Goal: Task Accomplishment & Management: Use online tool/utility

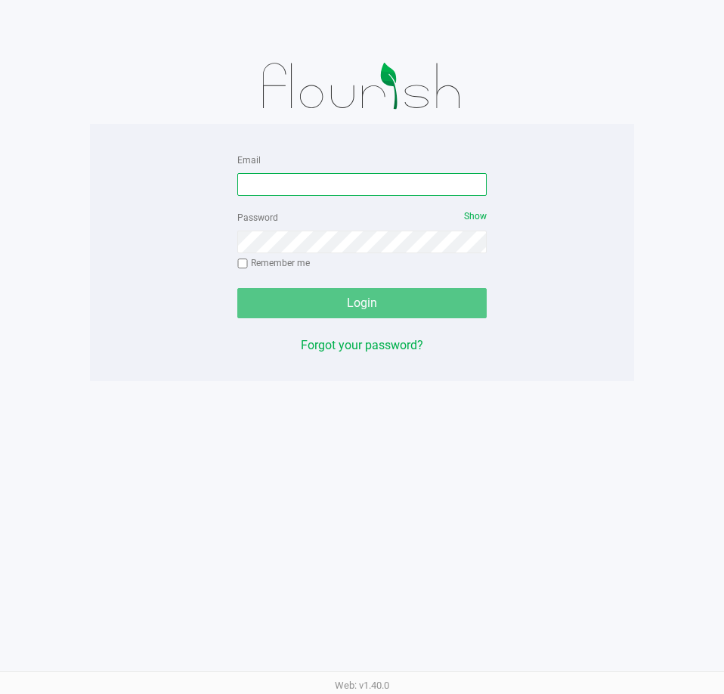
click at [330, 176] on input "Email" at bounding box center [361, 184] width 249 height 23
click at [309, 181] on input "Email" at bounding box center [361, 184] width 249 height 23
type input "[EMAIL_ADDRESS][DOMAIN_NAME]"
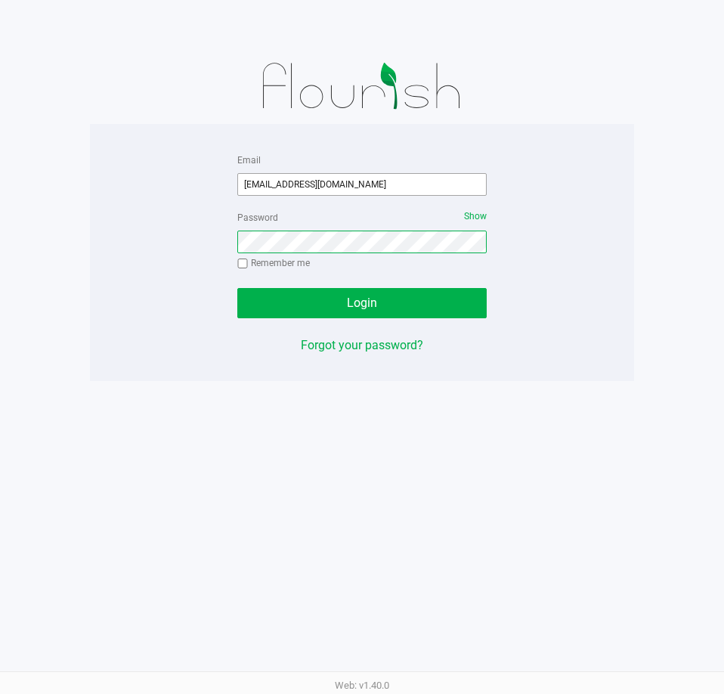
click at [237, 288] on button "Login" at bounding box center [361, 303] width 249 height 30
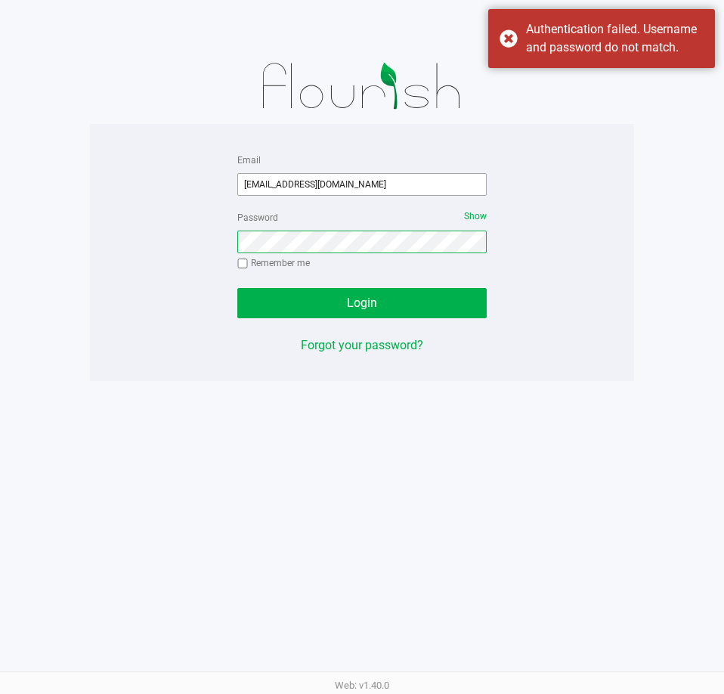
click at [237, 288] on button "Login" at bounding box center [361, 303] width 249 height 30
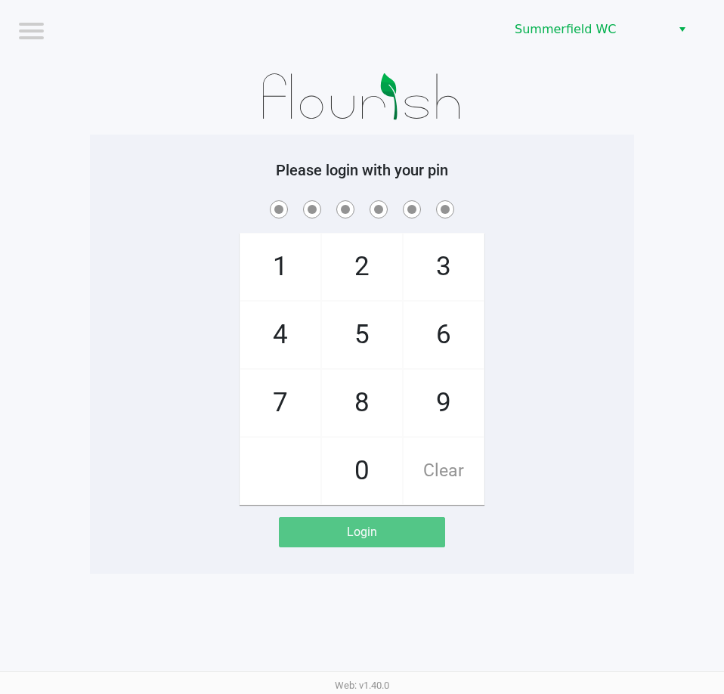
click at [211, 330] on div "1 4 7 2 5 8 0 3 6 9 Clear" at bounding box center [362, 351] width 544 height 308
checkbox input "true"
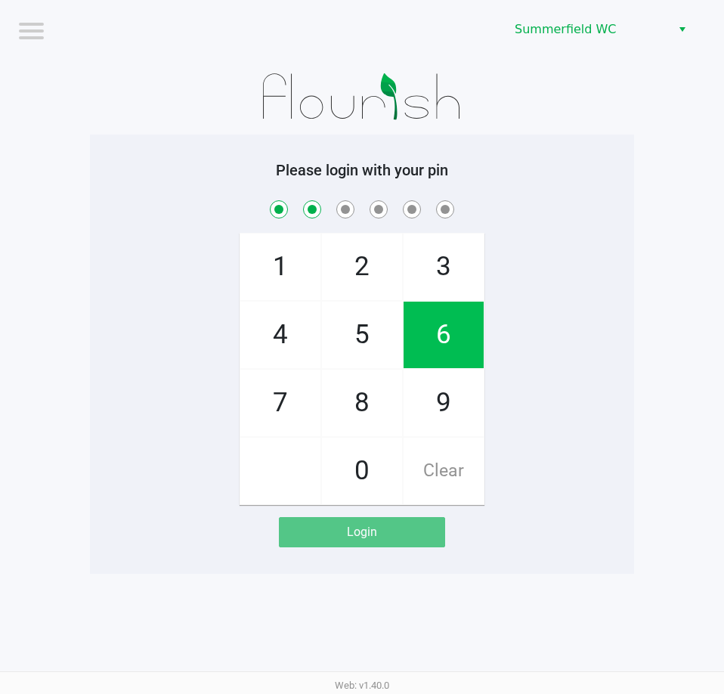
checkbox input "true"
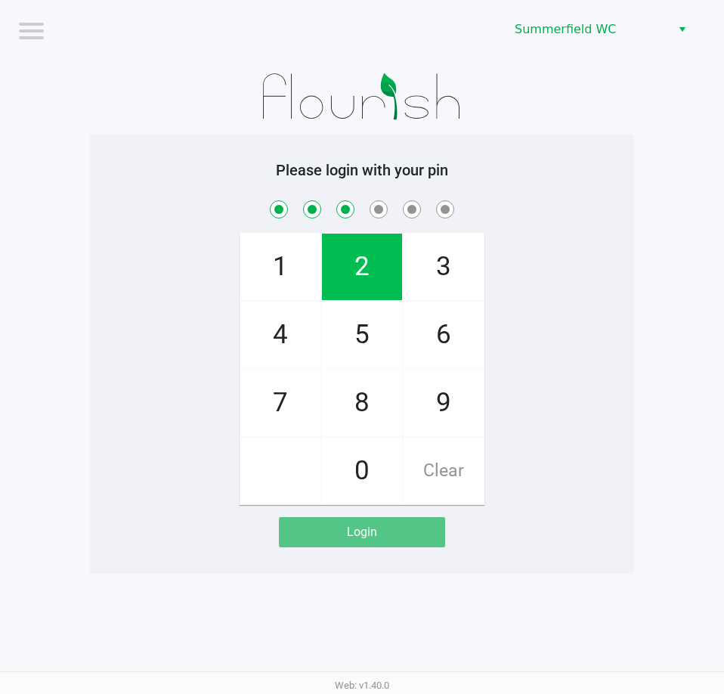
checkbox input "true"
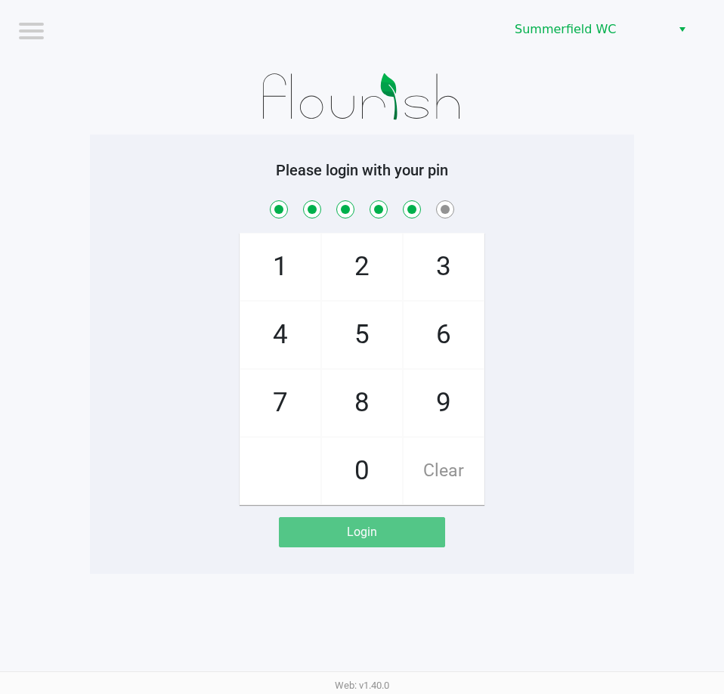
checkbox input "true"
